Goal: Task Accomplishment & Management: Use online tool/utility

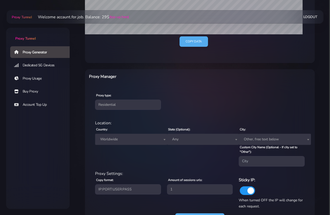
scroll to position [166, 0]
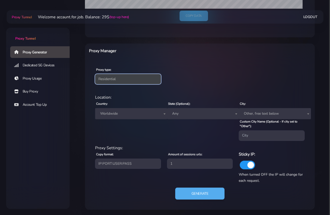
click at [132, 80] on select "Residential Static Mobile" at bounding box center [128, 79] width 66 height 10
select select "mobile"
click at [95, 84] on select "Residential Static Mobile" at bounding box center [128, 79] width 66 height 10
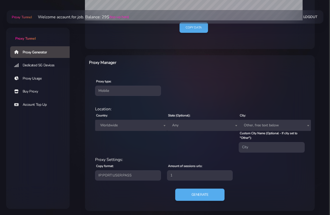
click at [131, 125] on span "Worldwide" at bounding box center [131, 125] width 66 height 7
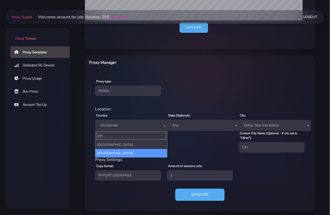
type input "pol"
select select "PL"
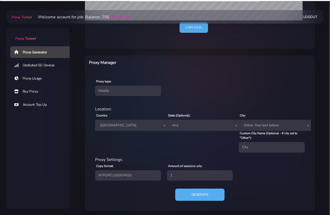
click at [188, 124] on span "Any" at bounding box center [203, 125] width 66 height 7
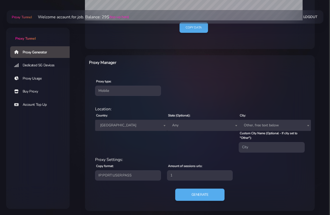
click at [201, 89] on div "Proxy type: Residential Static Mobile" at bounding box center [200, 87] width 228 height 30
click at [183, 123] on span "Any" at bounding box center [203, 125] width 66 height 7
click at [210, 86] on div "Proxy type: Residential Static Mobile" at bounding box center [200, 87] width 228 height 30
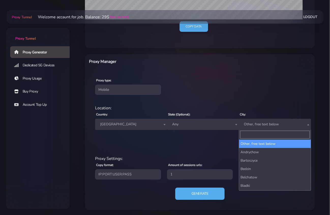
click at [249, 123] on span "Other, free text below" at bounding box center [275, 124] width 66 height 7
click at [256, 83] on div "Proxy type: Residential Static Mobile" at bounding box center [200, 86] width 228 height 30
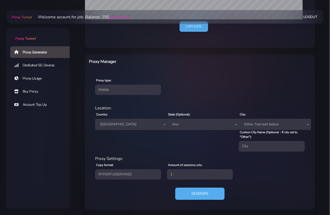
click at [198, 126] on span "Any" at bounding box center [203, 124] width 66 height 7
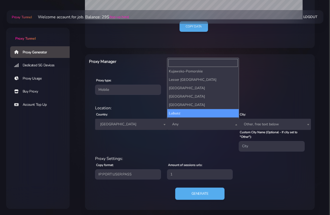
click at [260, 81] on div "Proxy type: Residential Static Mobile" at bounding box center [200, 86] width 228 height 30
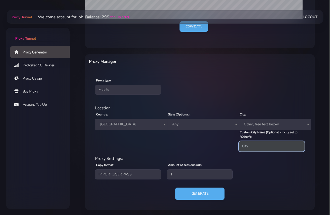
click at [253, 145] on input "Custom City Name (Optional - If city set to "Other"):" at bounding box center [272, 146] width 66 height 10
click at [253, 121] on span "Other, free text below" at bounding box center [275, 124] width 66 height 7
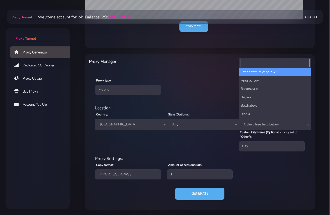
scroll to position [154, 0]
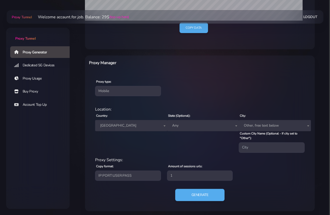
click at [204, 79] on div "Proxy type: Residential Static Mobile" at bounding box center [200, 87] width 228 height 30
click at [143, 86] on select "Residential Static Mobile" at bounding box center [128, 91] width 66 height 10
select select "static"
click at [95, 96] on select "Residential Static Mobile" at bounding box center [128, 91] width 66 height 10
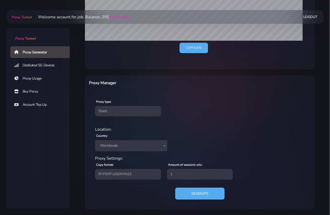
click at [139, 145] on span "Worldwide" at bounding box center [131, 145] width 66 height 7
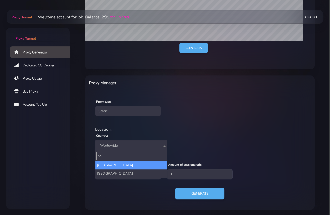
type input "pol"
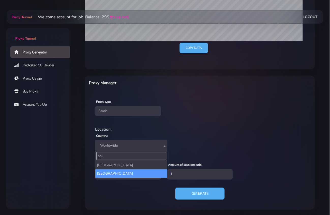
select select "PL"
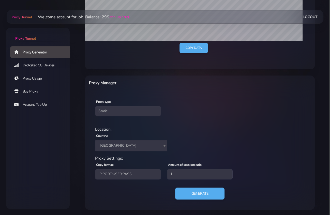
scroll to position [0, 0]
